Goal: Check status: Check status

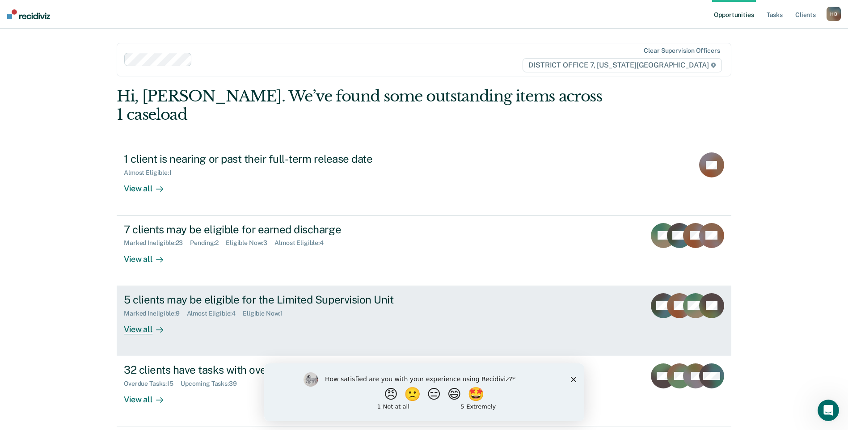
click at [229, 306] on div "Marked Ineligible : 9 Almost Eligible : 4 Eligible Now : 1" at bounding box center [281, 311] width 314 height 11
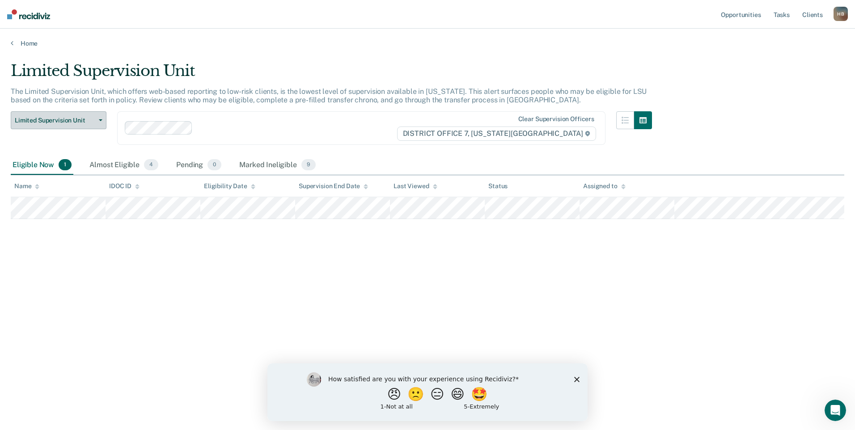
click at [59, 122] on span "Limited Supervision Unit" at bounding box center [55, 121] width 80 height 8
